Goal: Task Accomplishment & Management: Manage account settings

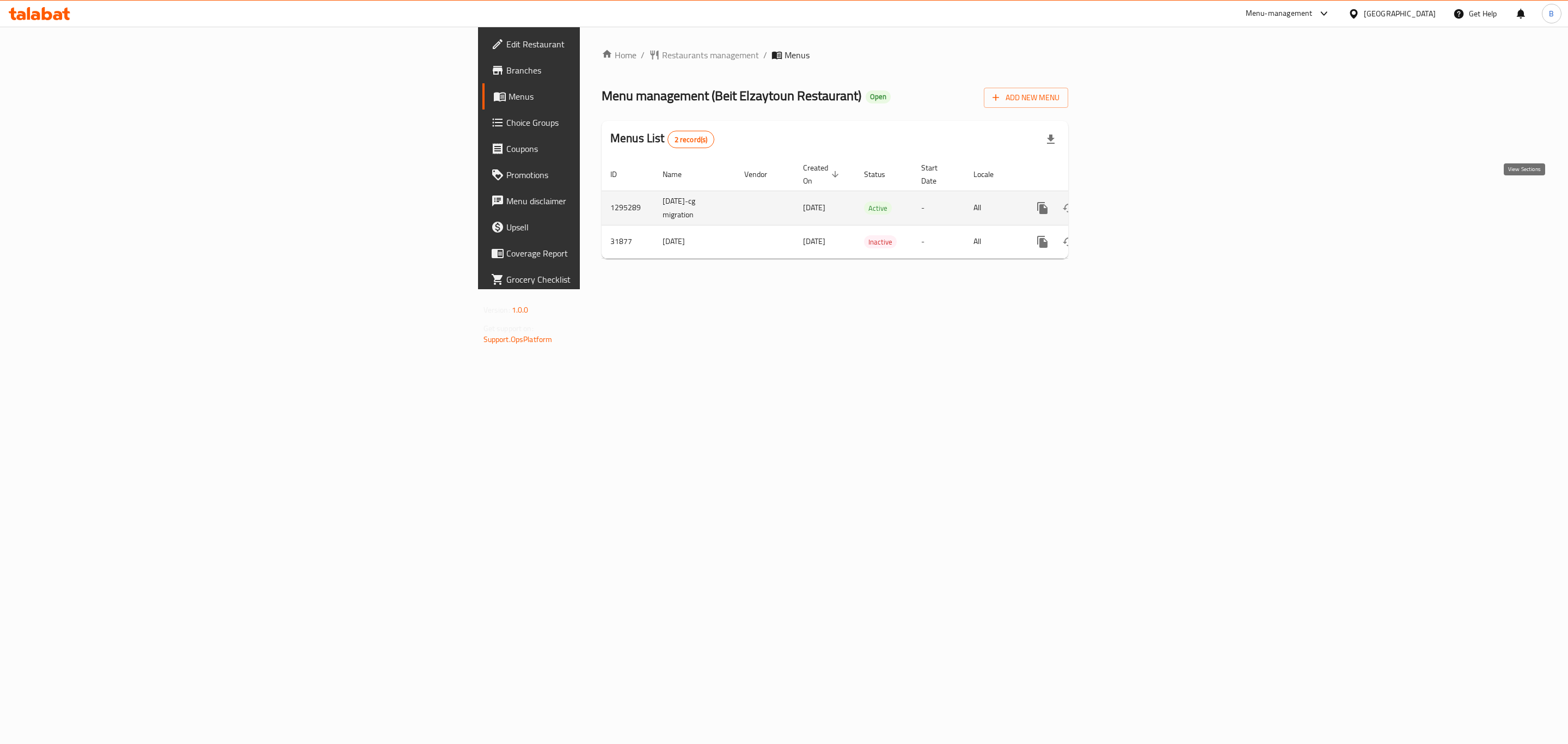
click at [1134, 198] on link "enhanced table" at bounding box center [1121, 208] width 26 height 26
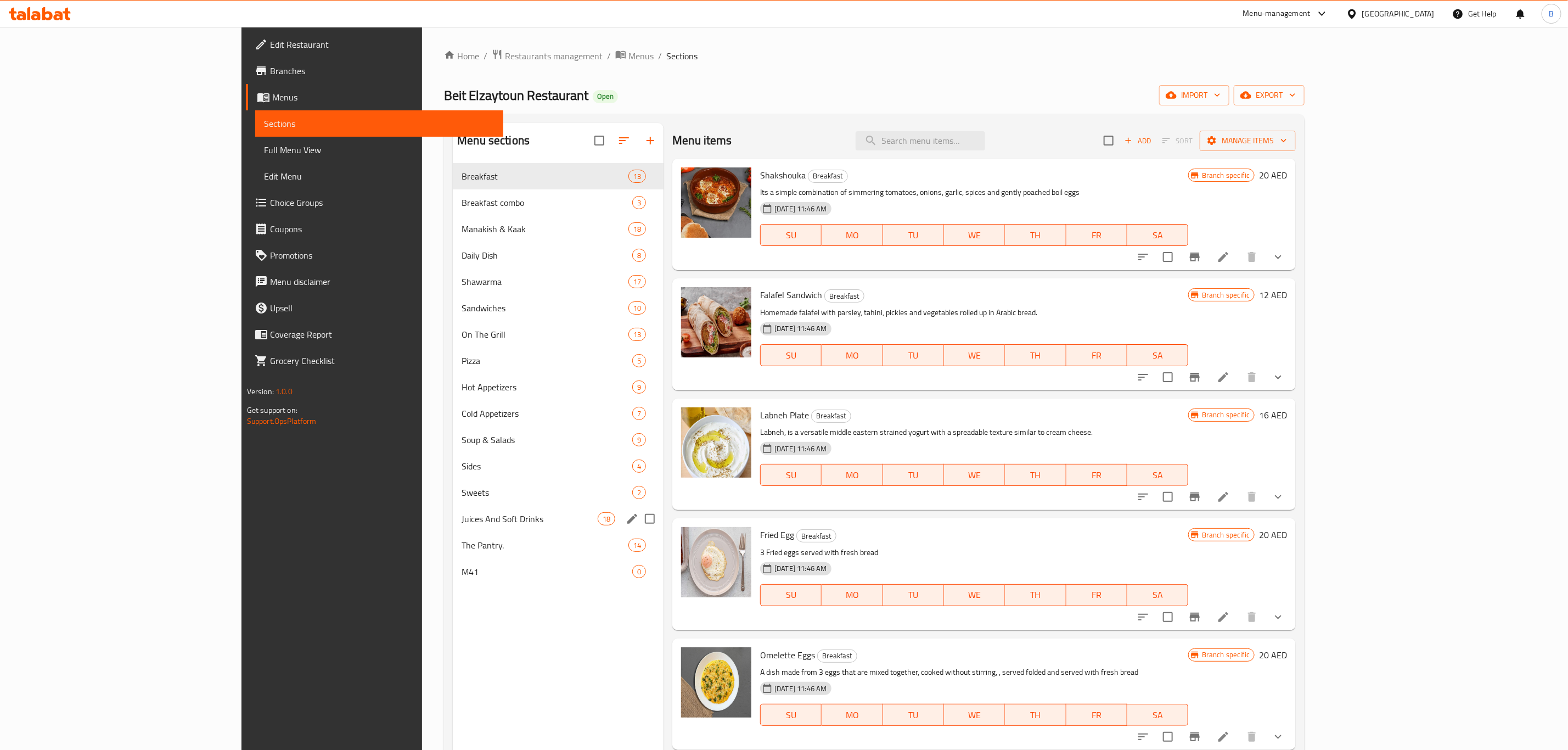
click at [462, 525] on span "Juices And Soft Drinks" at bounding box center [529, 518] width 136 height 13
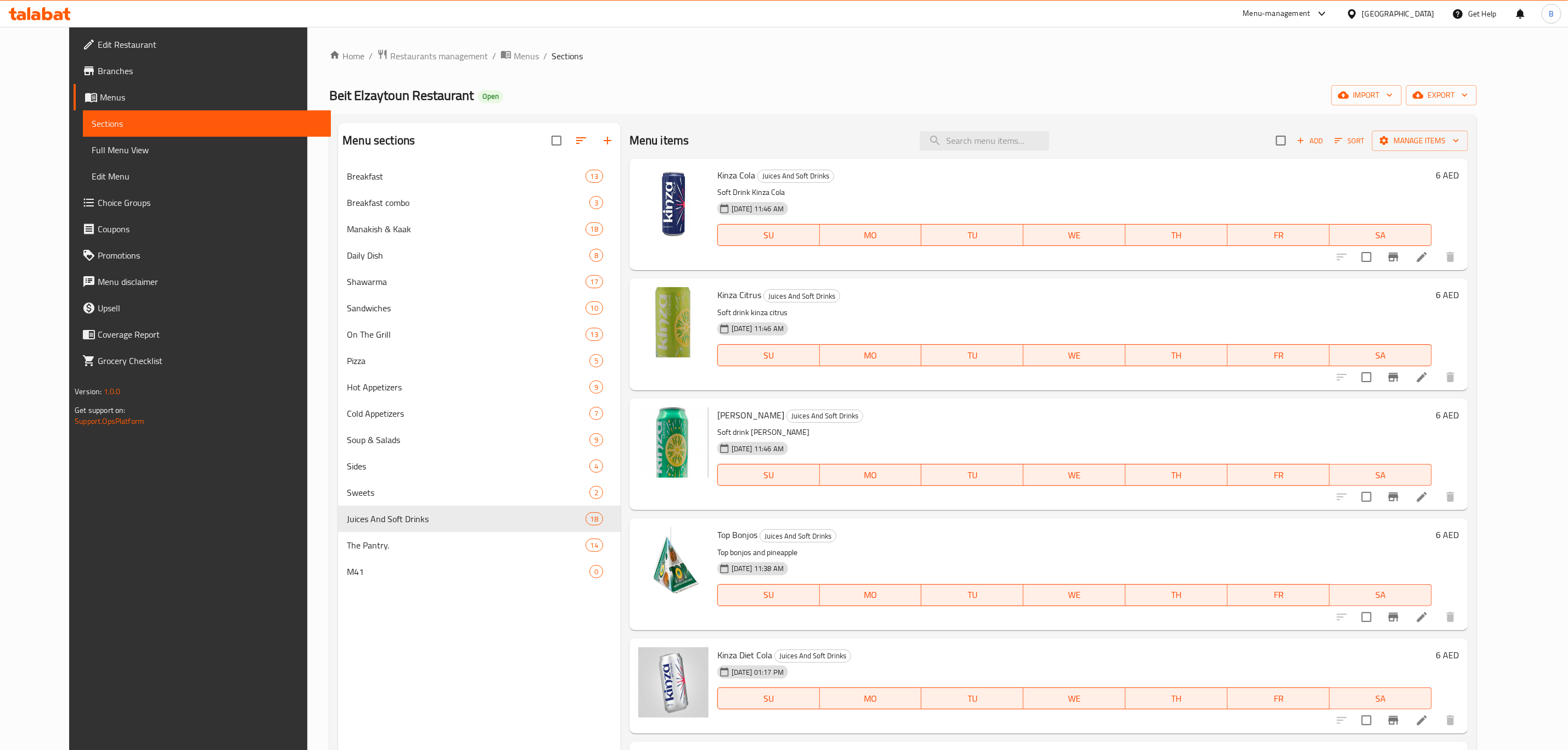
click at [1304, 187] on p "Soft Drink Kinza Cola" at bounding box center [1075, 192] width 715 height 14
click at [1222, 173] on h6 "Kinza Cola Juices And Soft Drinks" at bounding box center [1075, 175] width 715 height 15
click at [1174, 322] on div "[DATE] 11:46 AM SU MO TU WE TH FR SA" at bounding box center [1074, 347] width 723 height 59
click at [1133, 549] on p "Top bonjos and pineapple" at bounding box center [1075, 553] width 715 height 14
click at [1428, 260] on icon at bounding box center [1421, 257] width 13 height 13
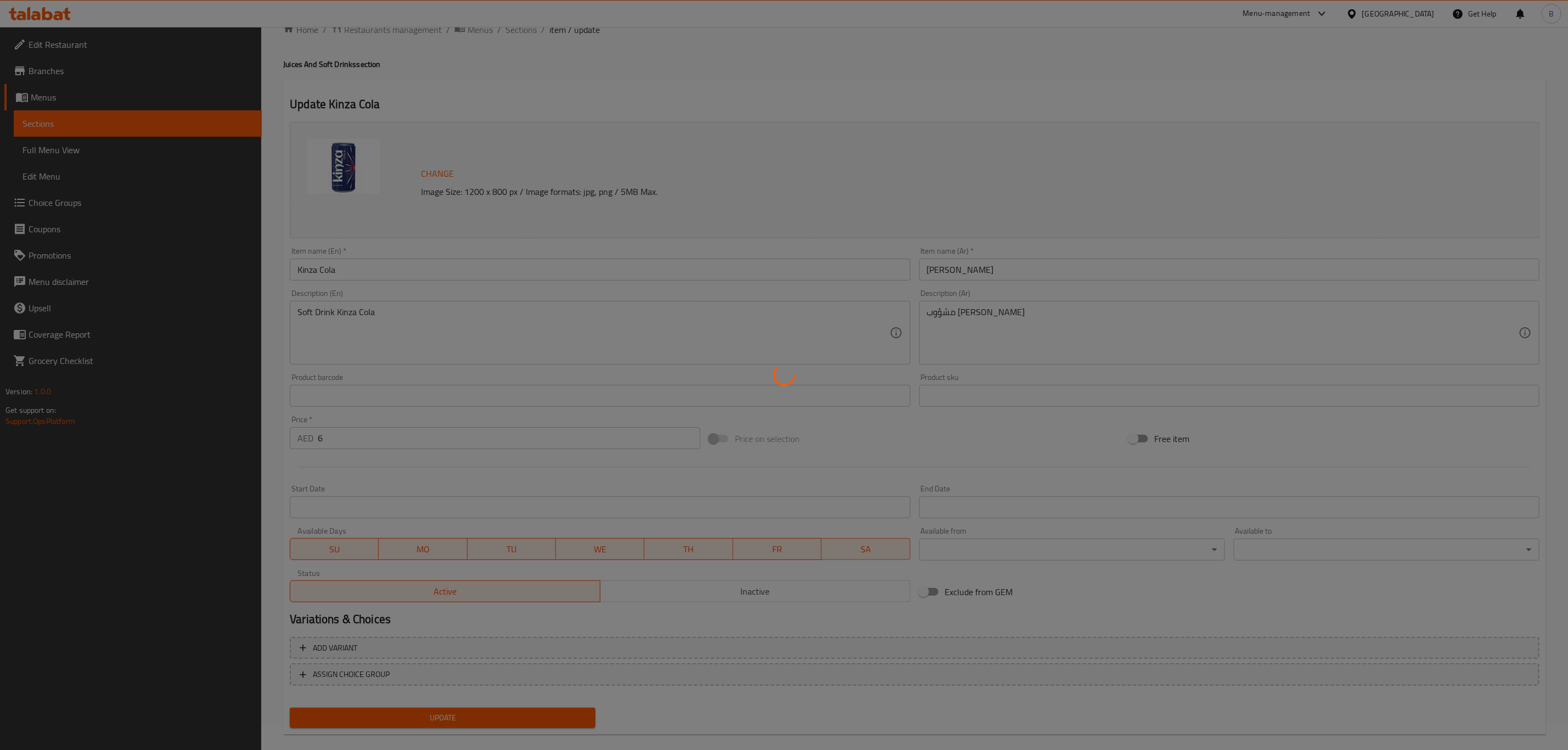
scroll to position [40, 0]
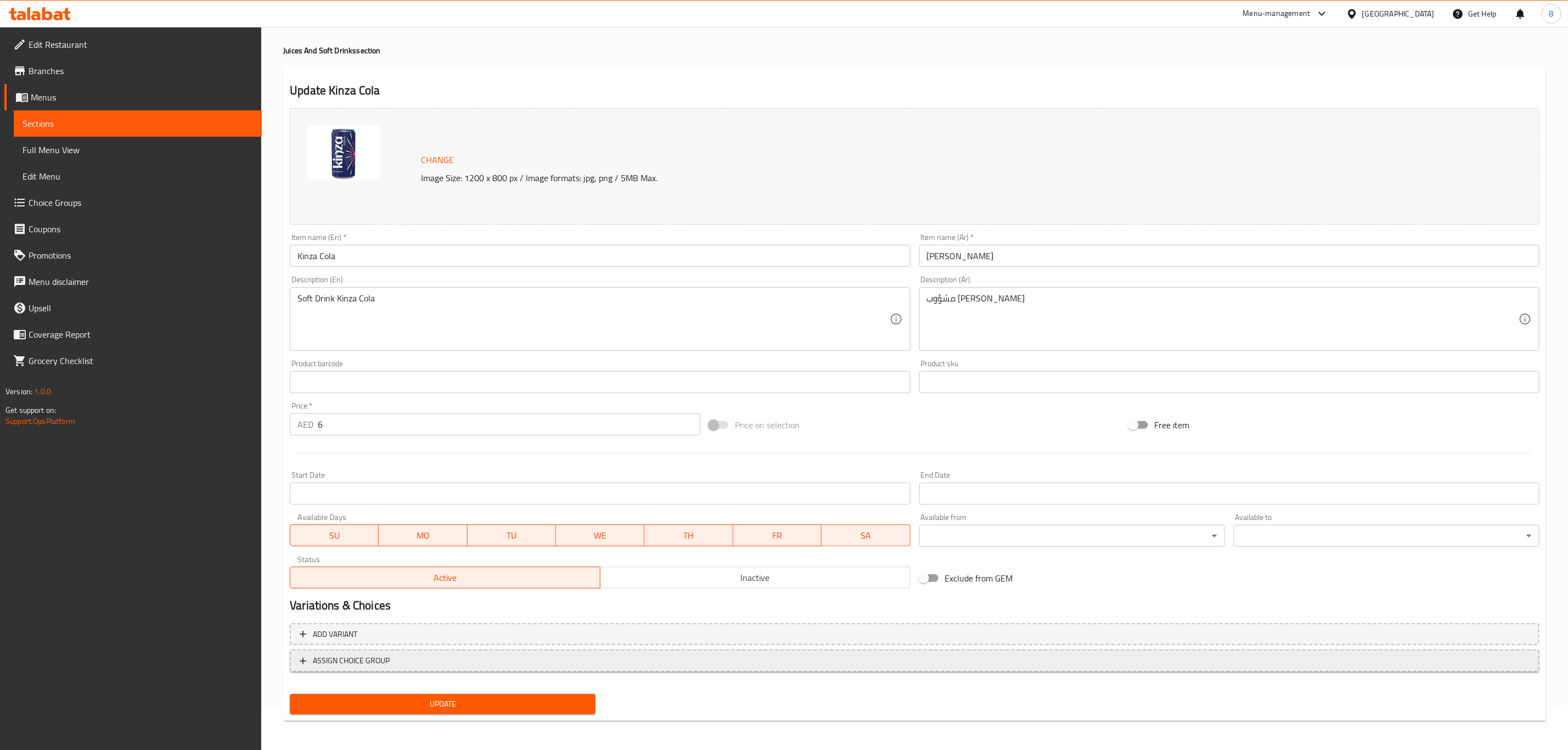
click at [607, 651] on button "ASSIGN CHOICE GROUP" at bounding box center [914, 661] width 1249 height 23
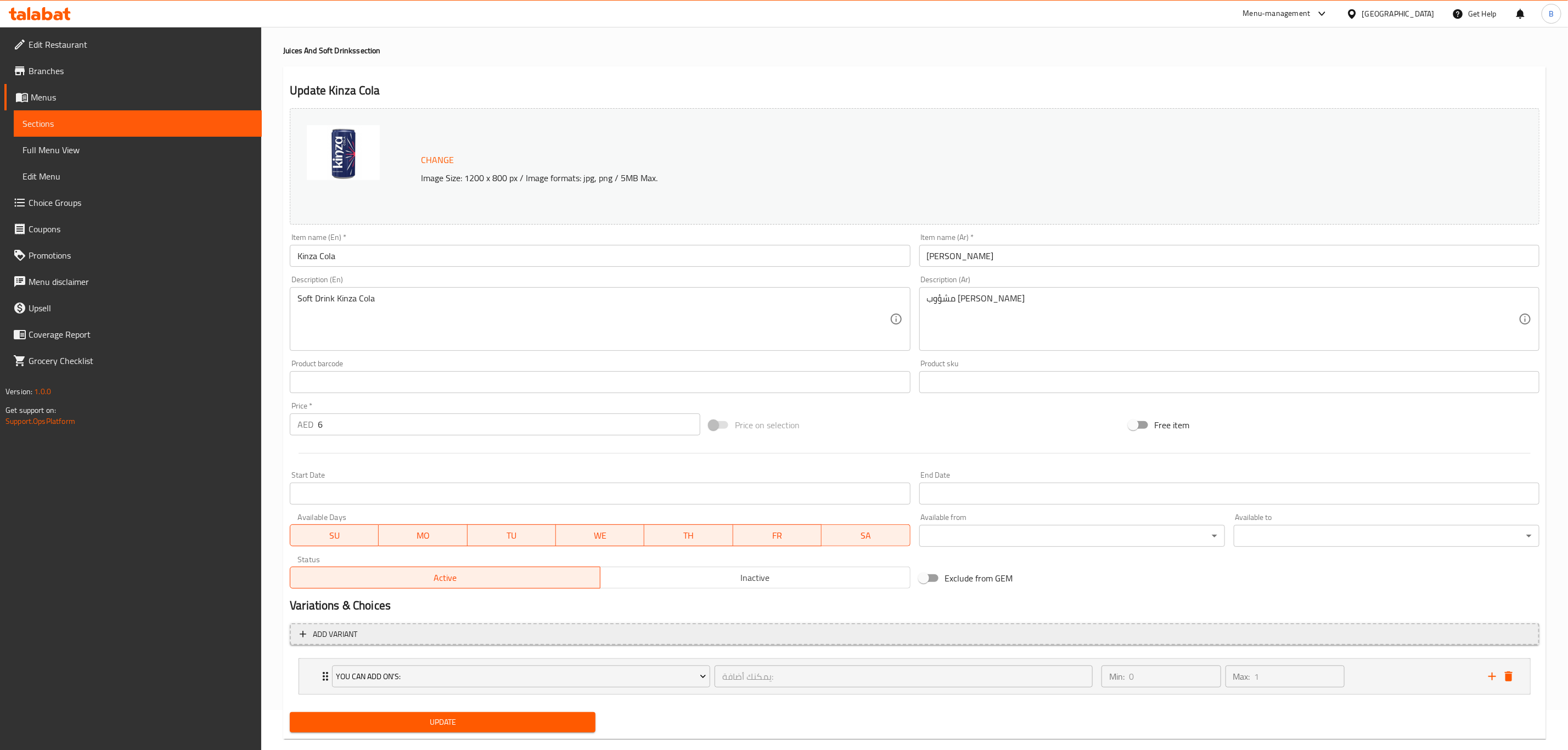
click at [613, 634] on span "Add variant" at bounding box center [915, 635] width 1230 height 14
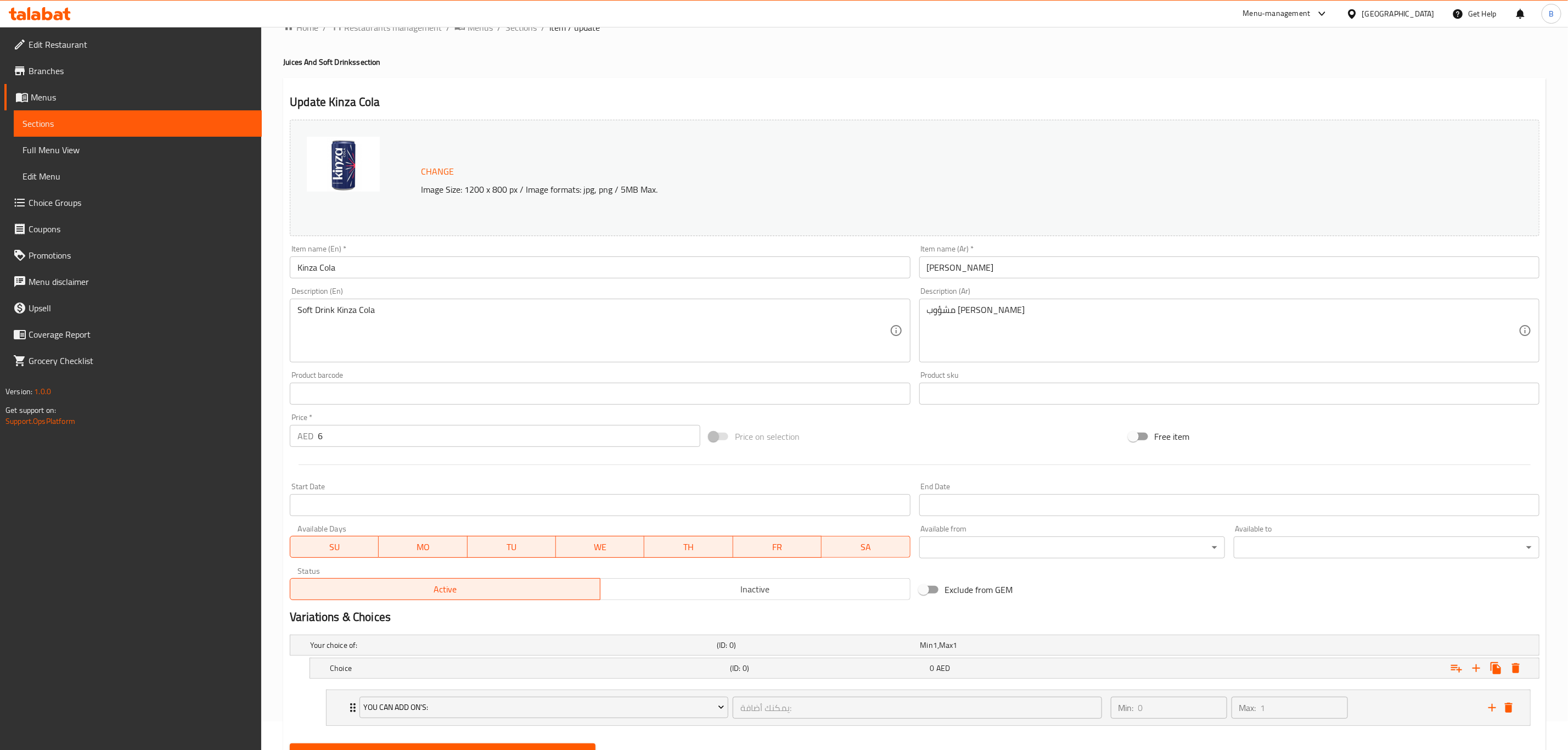
scroll to position [0, 0]
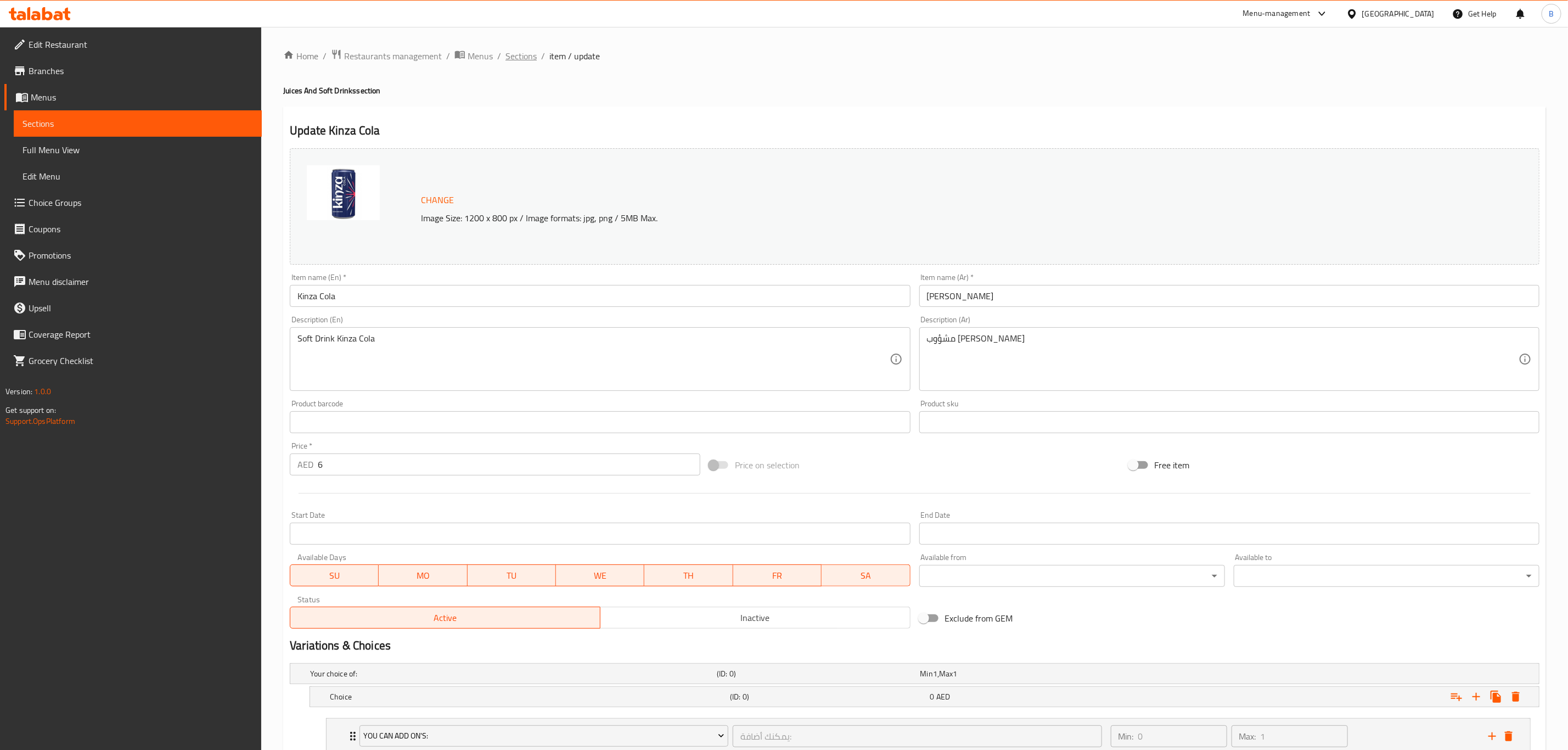
click at [526, 63] on span "Sections" at bounding box center [521, 56] width 31 height 13
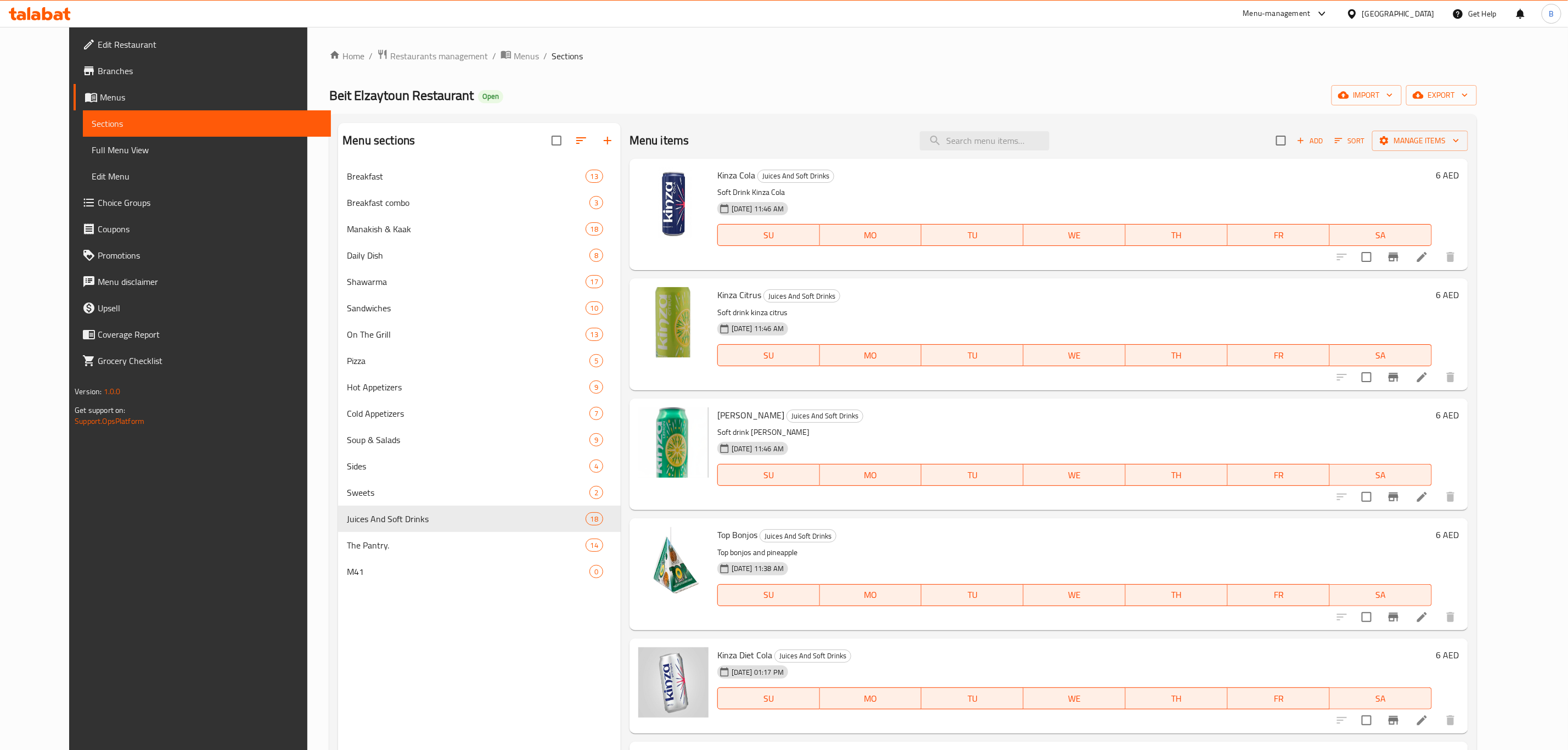
drag, startPoint x: 739, startPoint y: 710, endPoint x: 817, endPoint y: 124, distance: 591.2
click at [817, 124] on div "Menu items Add Sort Manage items" at bounding box center [1049, 141] width 839 height 35
click at [860, 108] on div "Home / Restaurants management / Menus / Sections Beit Elzaytoun Restaurant Open…" at bounding box center [903, 465] width 1147 height 833
